Goal: Ask a question

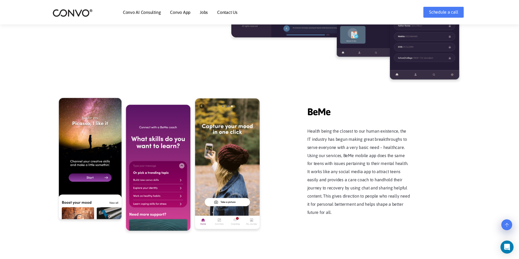
scroll to position [883, 0]
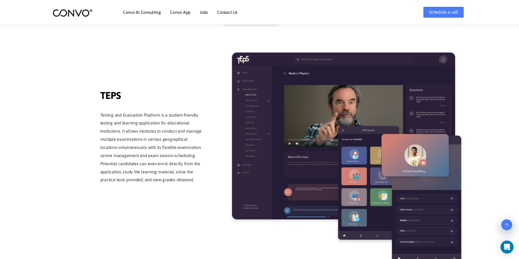
click at [222, 11] on link "Contact Us" at bounding box center [227, 12] width 20 height 4
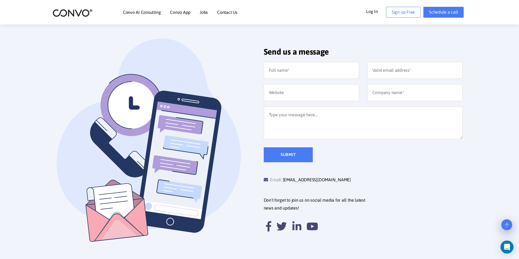
scroll to position [45, 0]
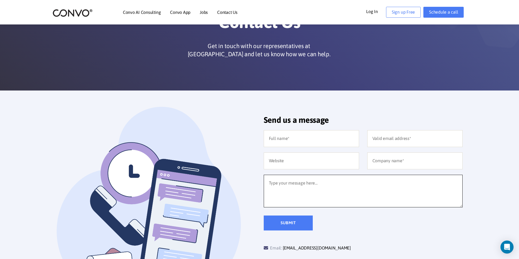
click at [288, 182] on textarea at bounding box center [362, 191] width 199 height 33
paste textarea "Bonjour, Êtes-vous en mesure de me donner une réponse sur ma demande d'alternan…"
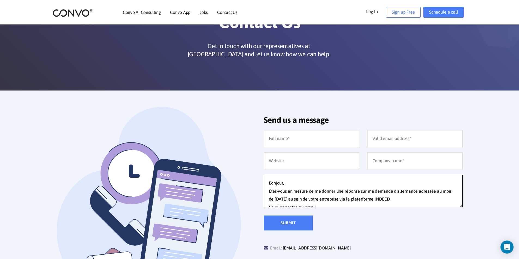
scroll to position [35, 0]
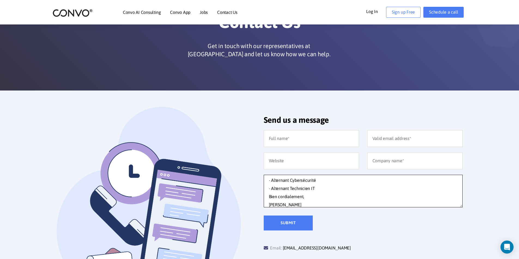
type textarea "Bonjour, Êtes-vous en mesure de me donner une réponse sur ma demande d'alternan…"
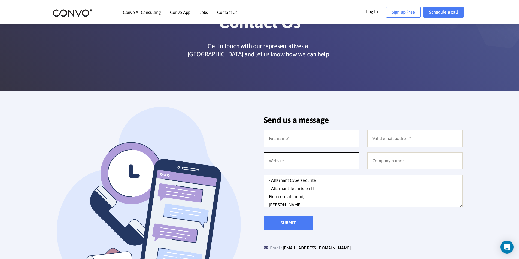
click at [290, 165] on input "text" at bounding box center [310, 161] width 95 height 17
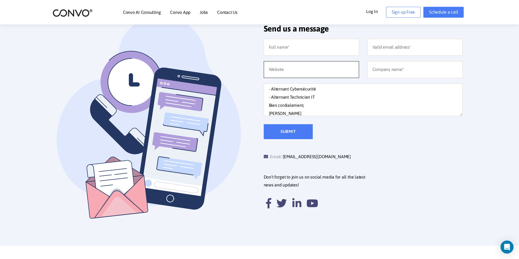
scroll to position [227, 0]
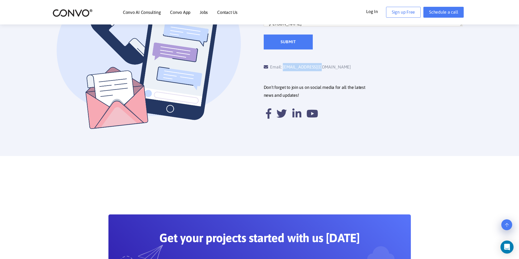
drag, startPoint x: 327, startPoint y: 70, endPoint x: 284, endPoint y: 70, distance: 42.7
click at [284, 70] on div "Email: support@convo.com" at bounding box center [312, 67] width 99 height 8
copy link "[EMAIL_ADDRESS][DOMAIN_NAME]"
